Goal: Navigation & Orientation: Understand site structure

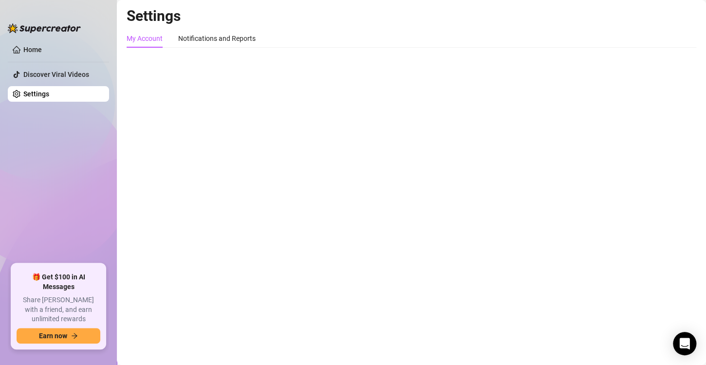
click at [157, 39] on div "My Account" at bounding box center [145, 38] width 36 height 11
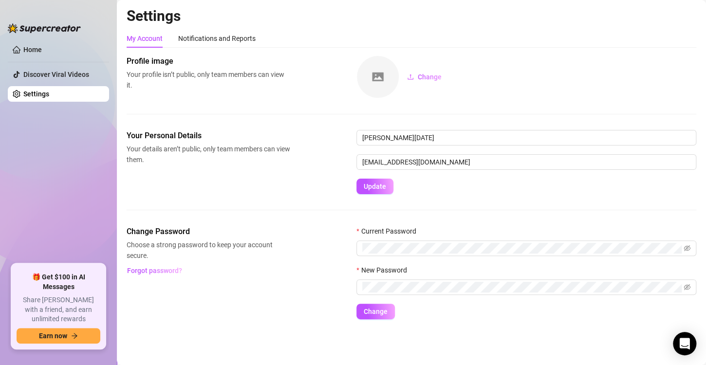
click at [466, 21] on h2 "Settings" at bounding box center [412, 16] width 570 height 19
click at [243, 33] on div "Notifications and Reports" at bounding box center [216, 38] width 77 height 11
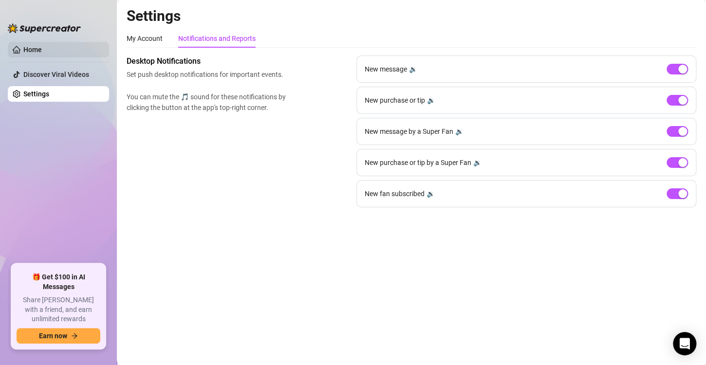
click at [36, 51] on link "Home" at bounding box center [32, 50] width 19 height 8
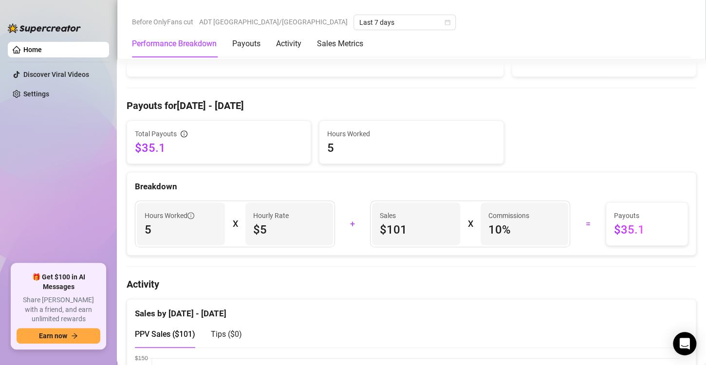
scroll to position [267, 0]
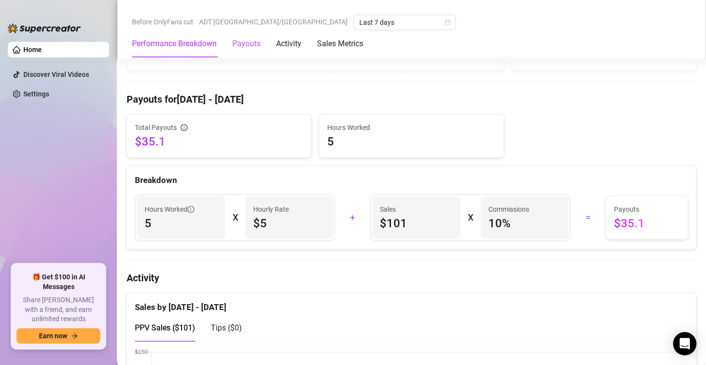
click at [251, 41] on div "Payouts" at bounding box center [246, 44] width 28 height 12
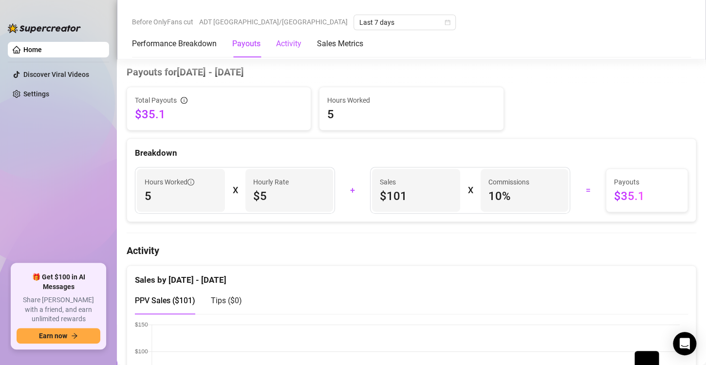
click at [292, 39] on div "Activity" at bounding box center [288, 44] width 25 height 12
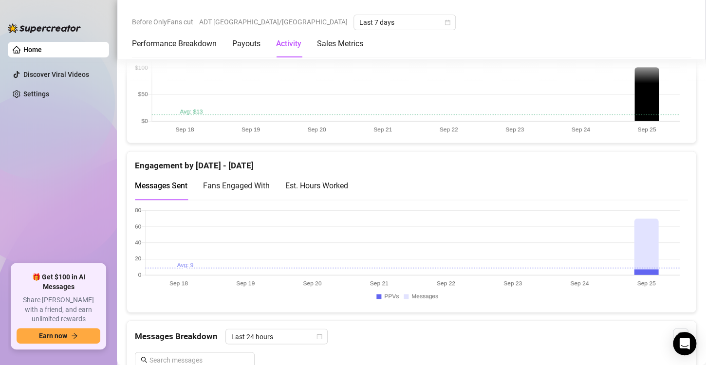
scroll to position [580, 0]
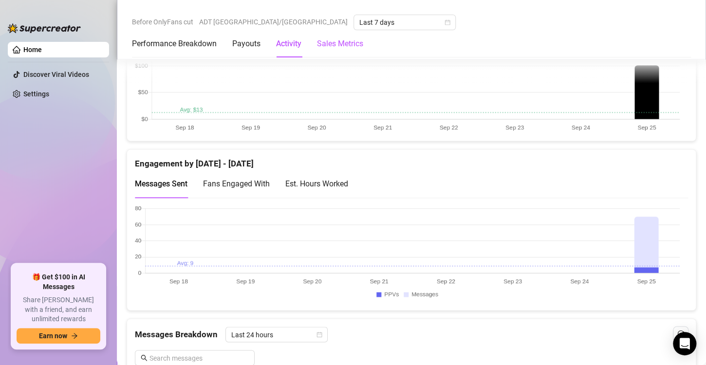
click at [346, 46] on Metrics "Sales Metrics" at bounding box center [340, 44] width 46 height 12
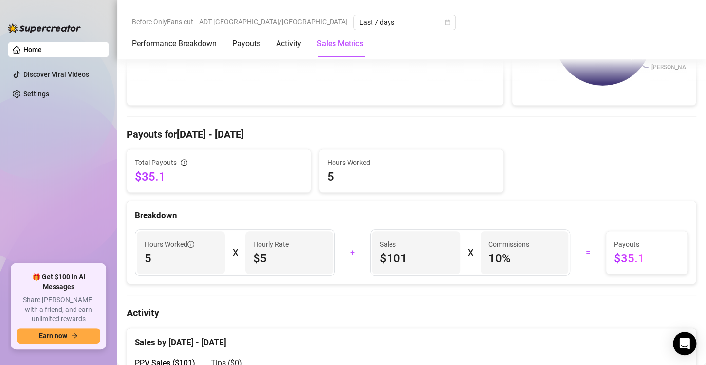
scroll to position [234, 0]
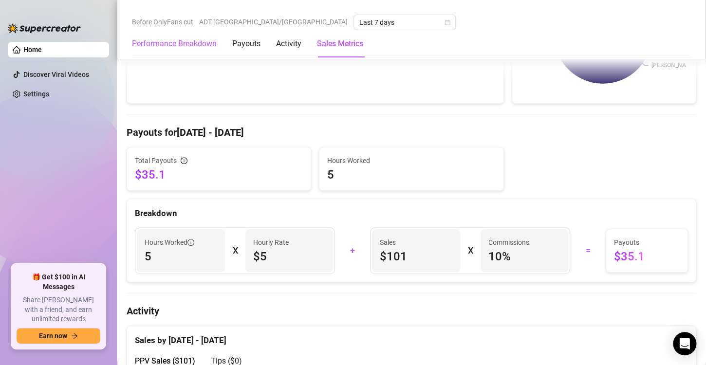
click at [179, 45] on Breakdown "Performance Breakdown" at bounding box center [174, 44] width 85 height 12
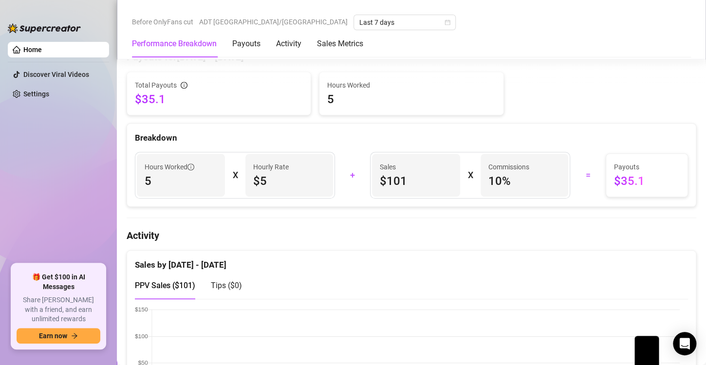
scroll to position [298, 0]
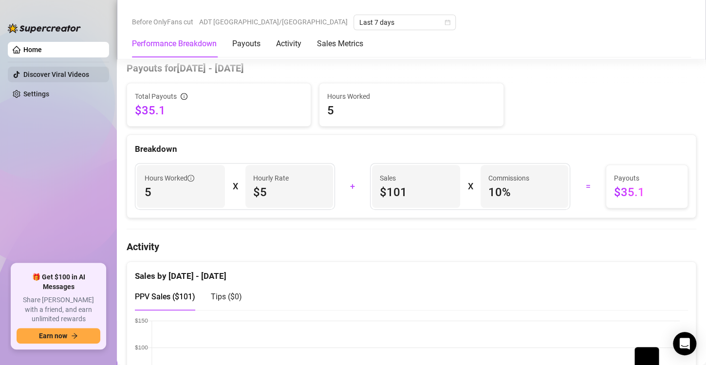
click at [74, 76] on link "Discover Viral Videos" at bounding box center [56, 75] width 66 height 8
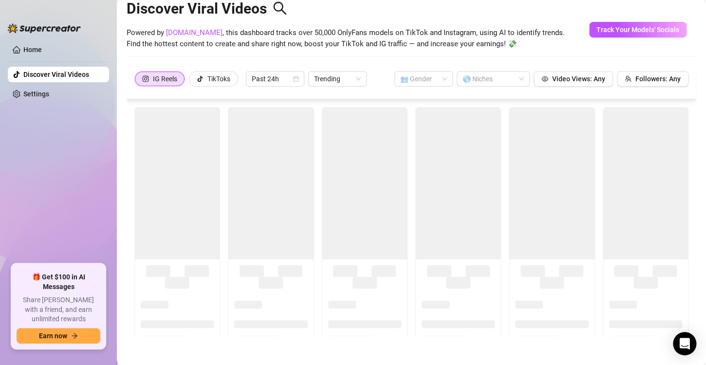
scroll to position [21, 0]
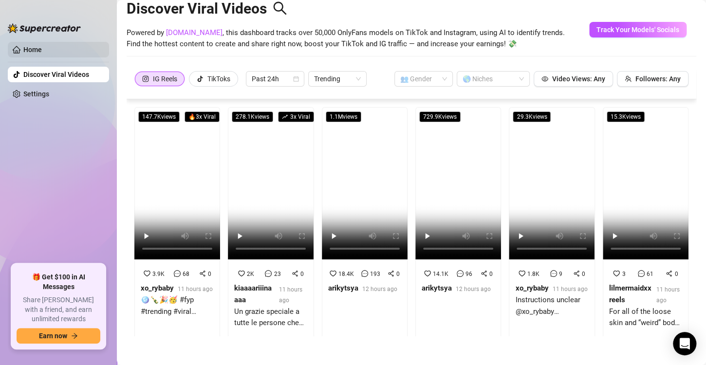
click at [42, 46] on link "Home" at bounding box center [32, 50] width 19 height 8
